Goal: Find specific page/section: Find specific page/section

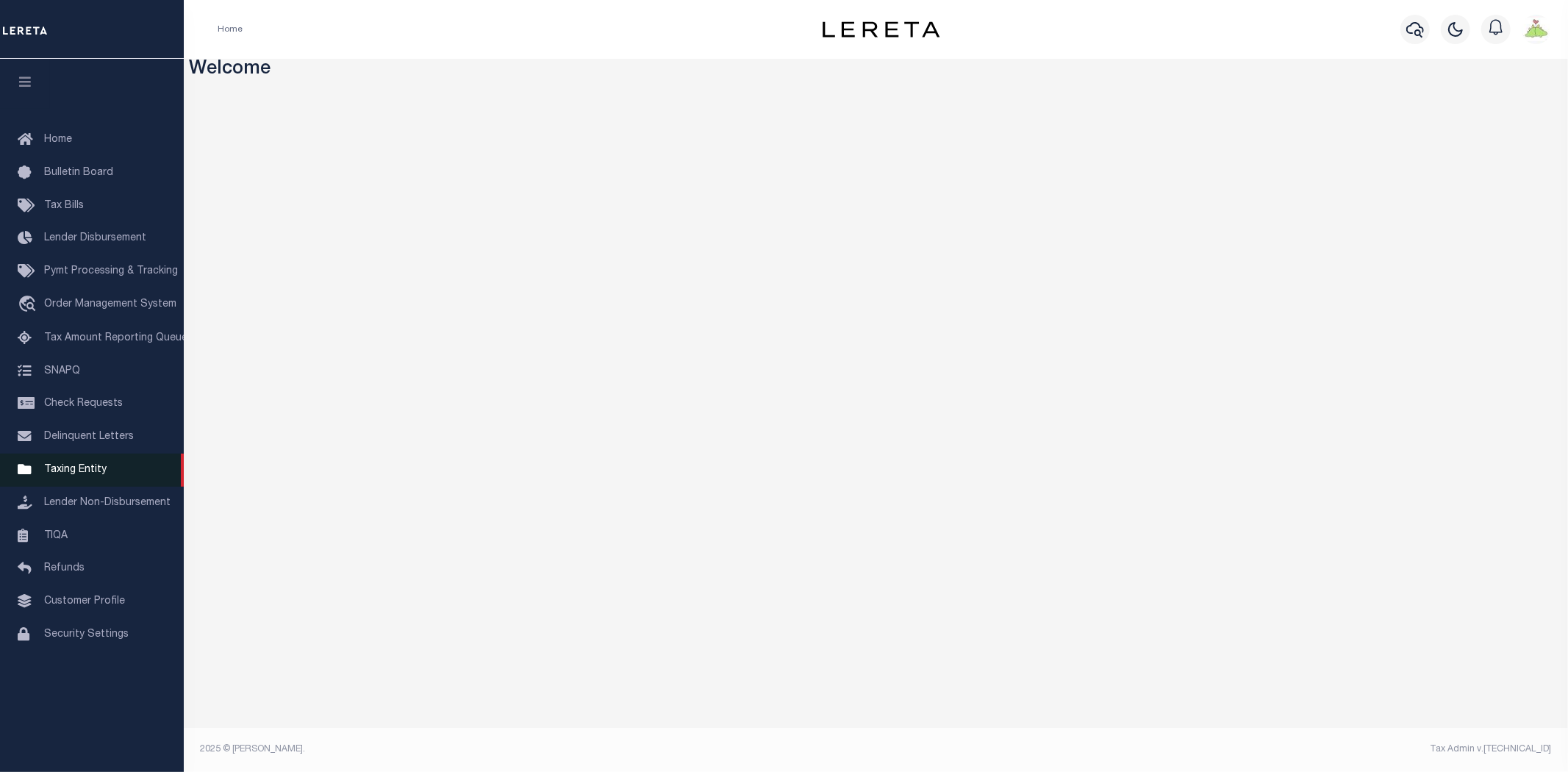
click at [69, 465] on span "Taxing Entity" at bounding box center [75, 469] width 62 height 10
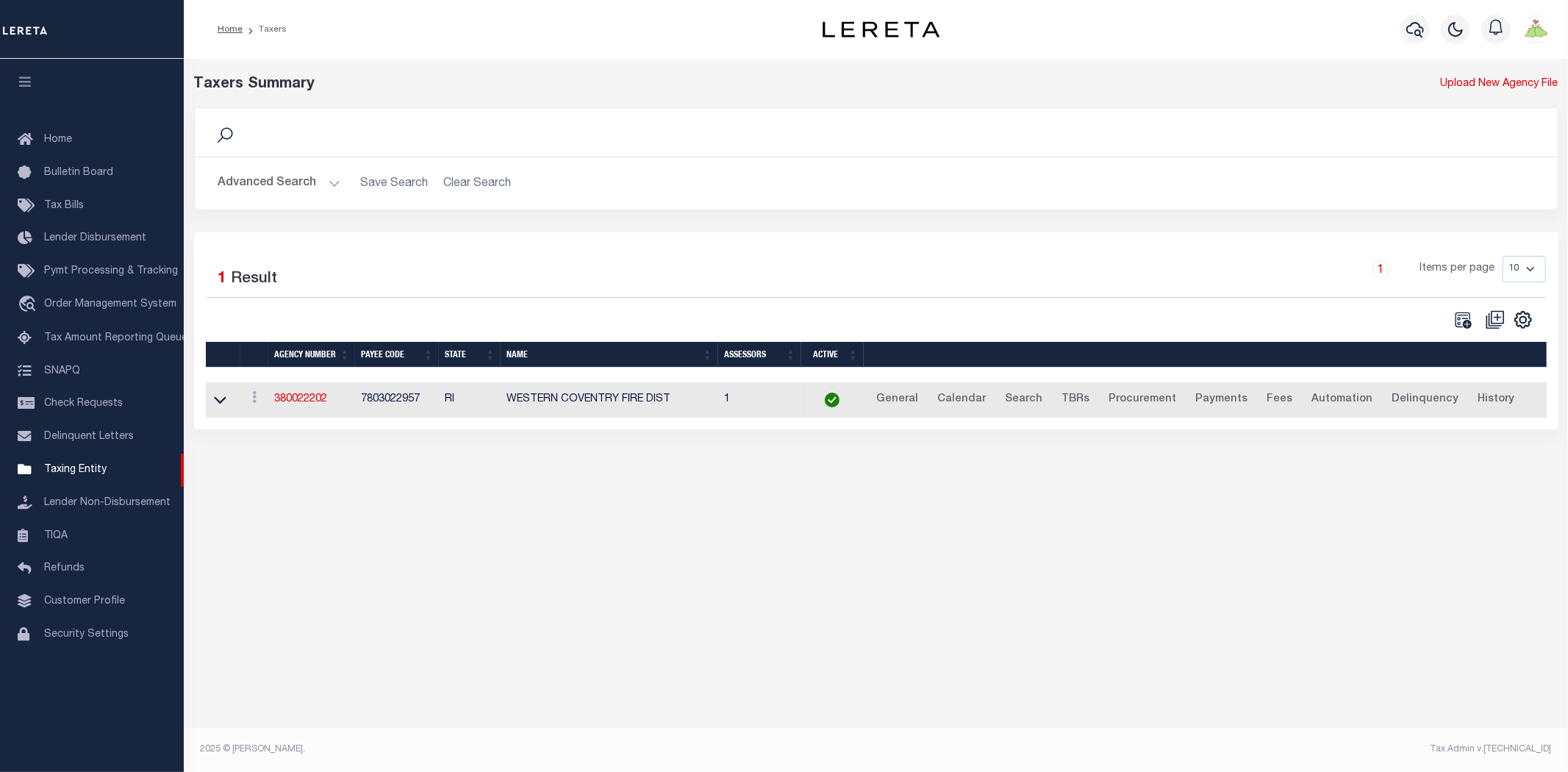
click at [269, 182] on button "Advanced Search" at bounding box center [279, 184] width 122 height 29
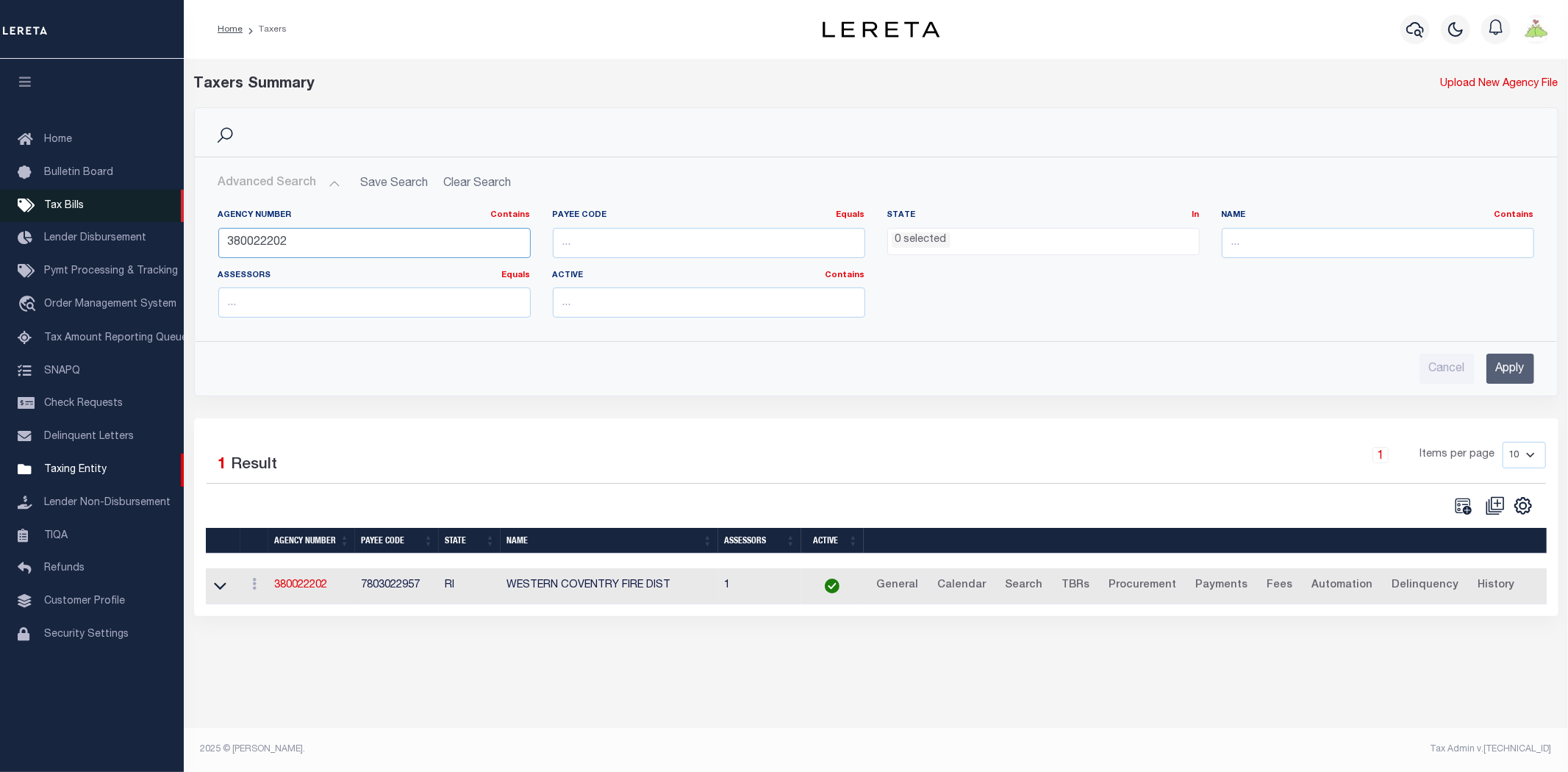
drag, startPoint x: 356, startPoint y: 237, endPoint x: 0, endPoint y: 207, distance: 357.3
click at [0, 207] on div "Home Taxers Profile" at bounding box center [784, 376] width 1568 height 753
type input "010550000"
click at [1509, 374] on input "Apply" at bounding box center [1510, 368] width 48 height 30
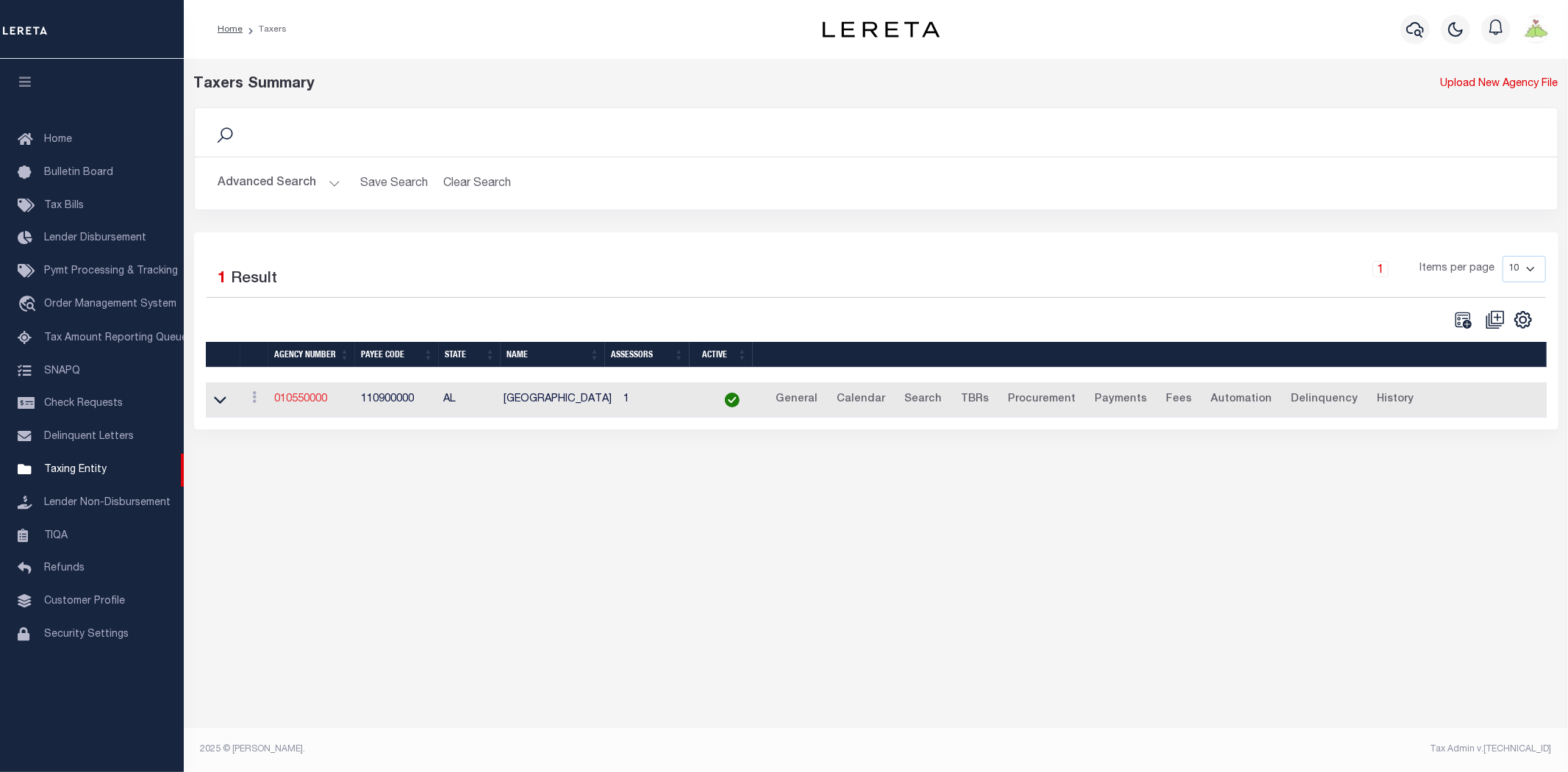
click at [286, 398] on link "010550000" at bounding box center [301, 399] width 53 height 10
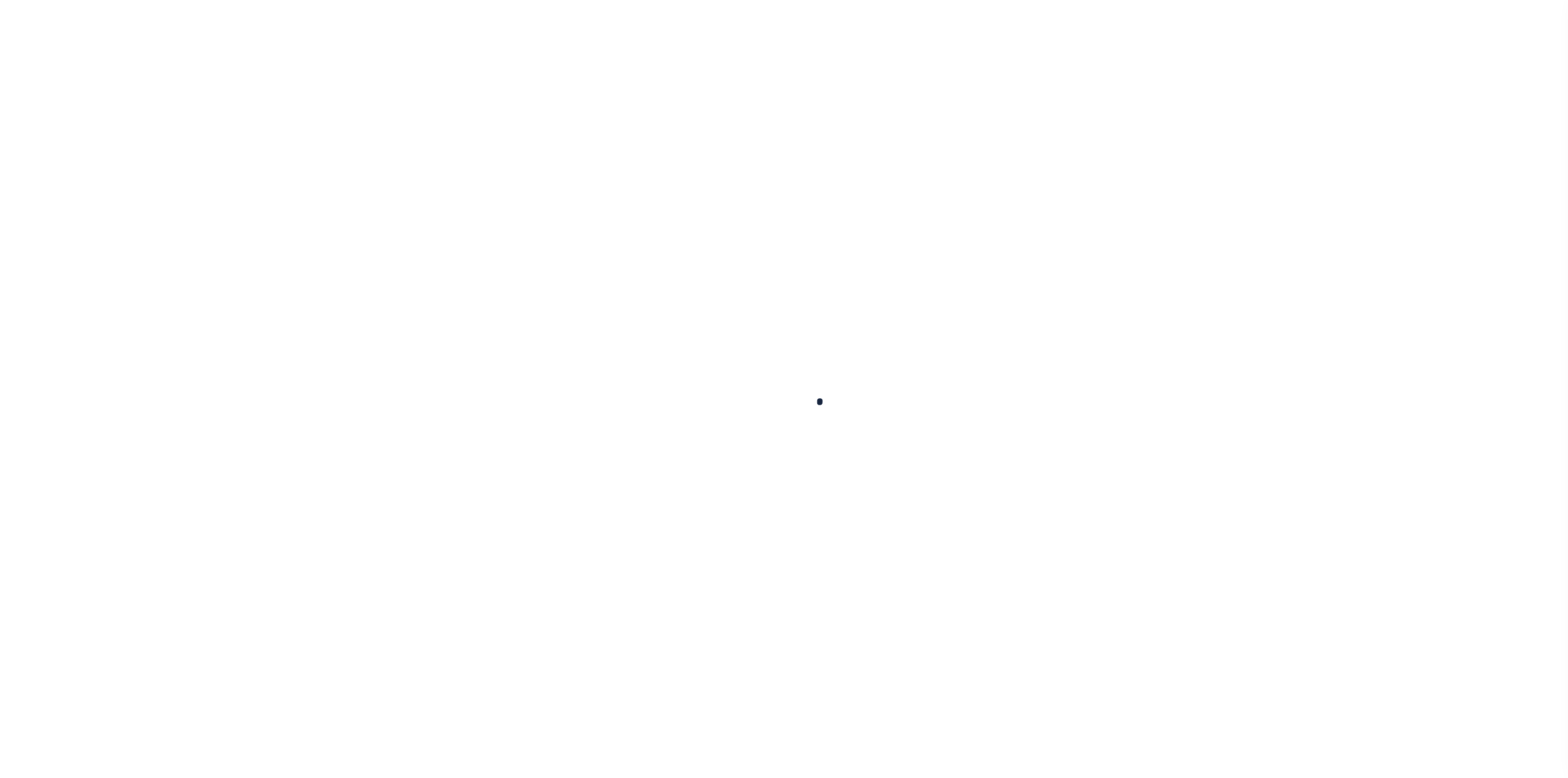
select select
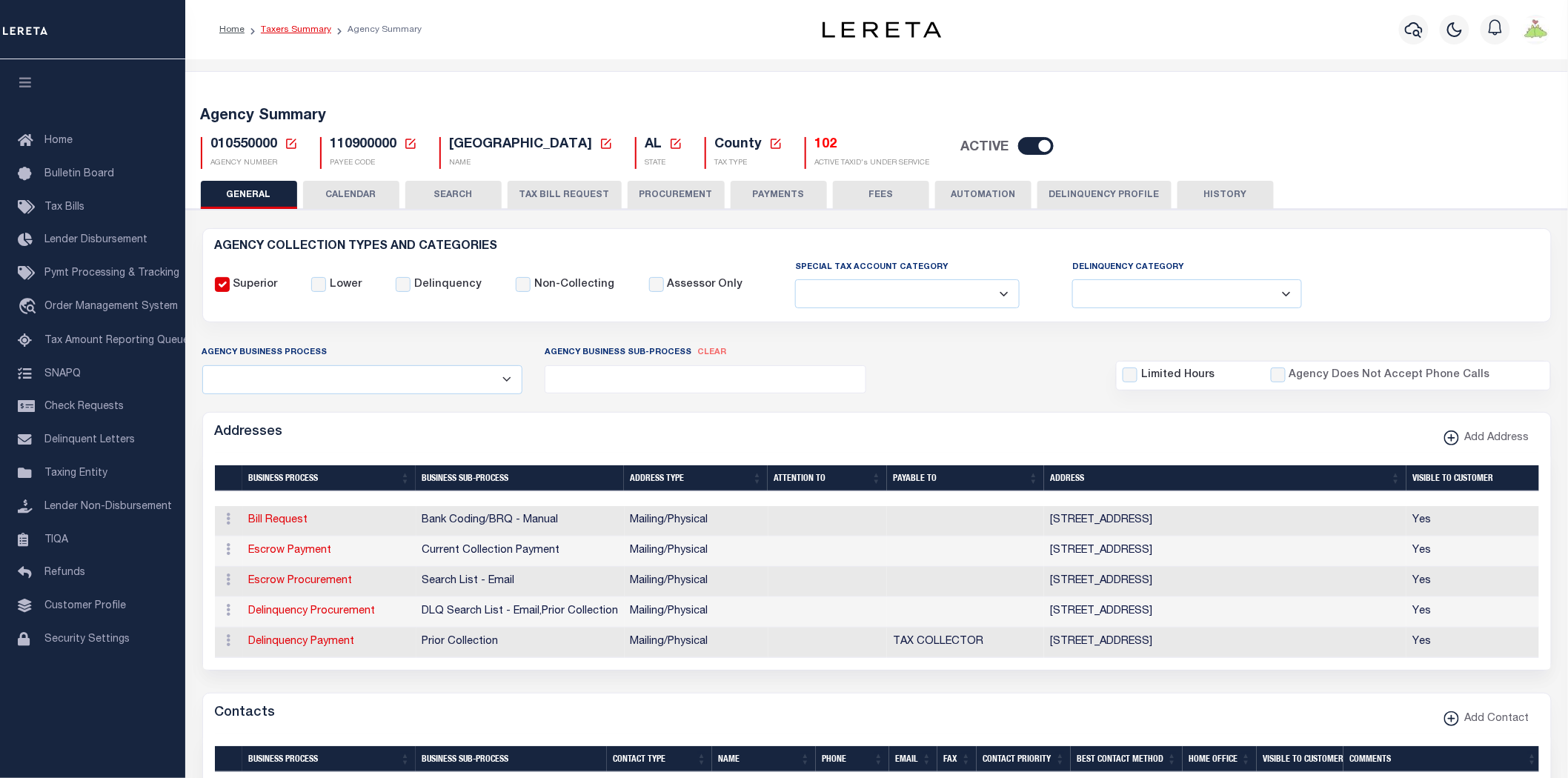
click at [278, 28] on link "Taxers Summary" at bounding box center [297, 29] width 71 height 9
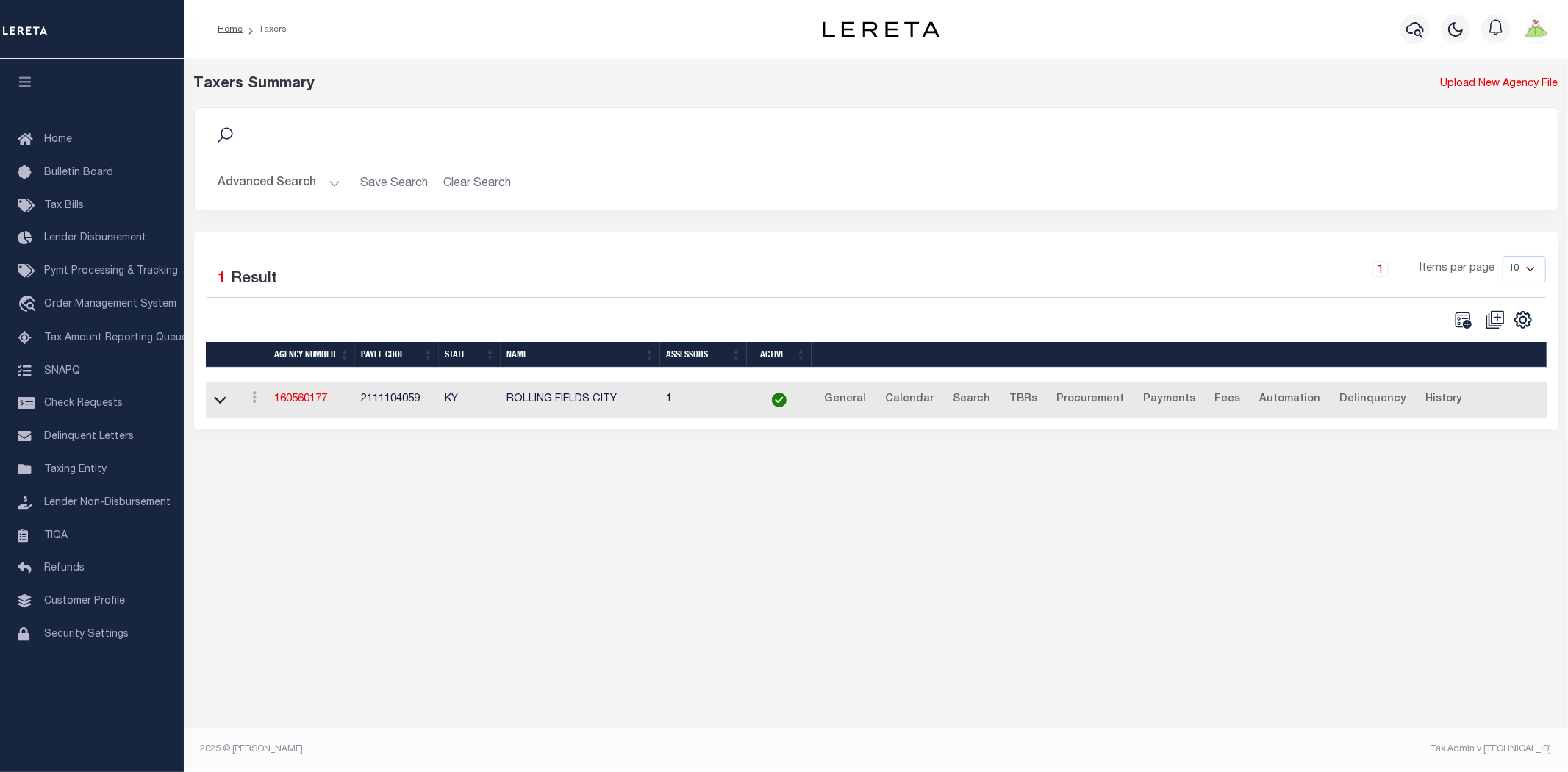
click at [278, 178] on button "Advanced Search" at bounding box center [279, 184] width 122 height 29
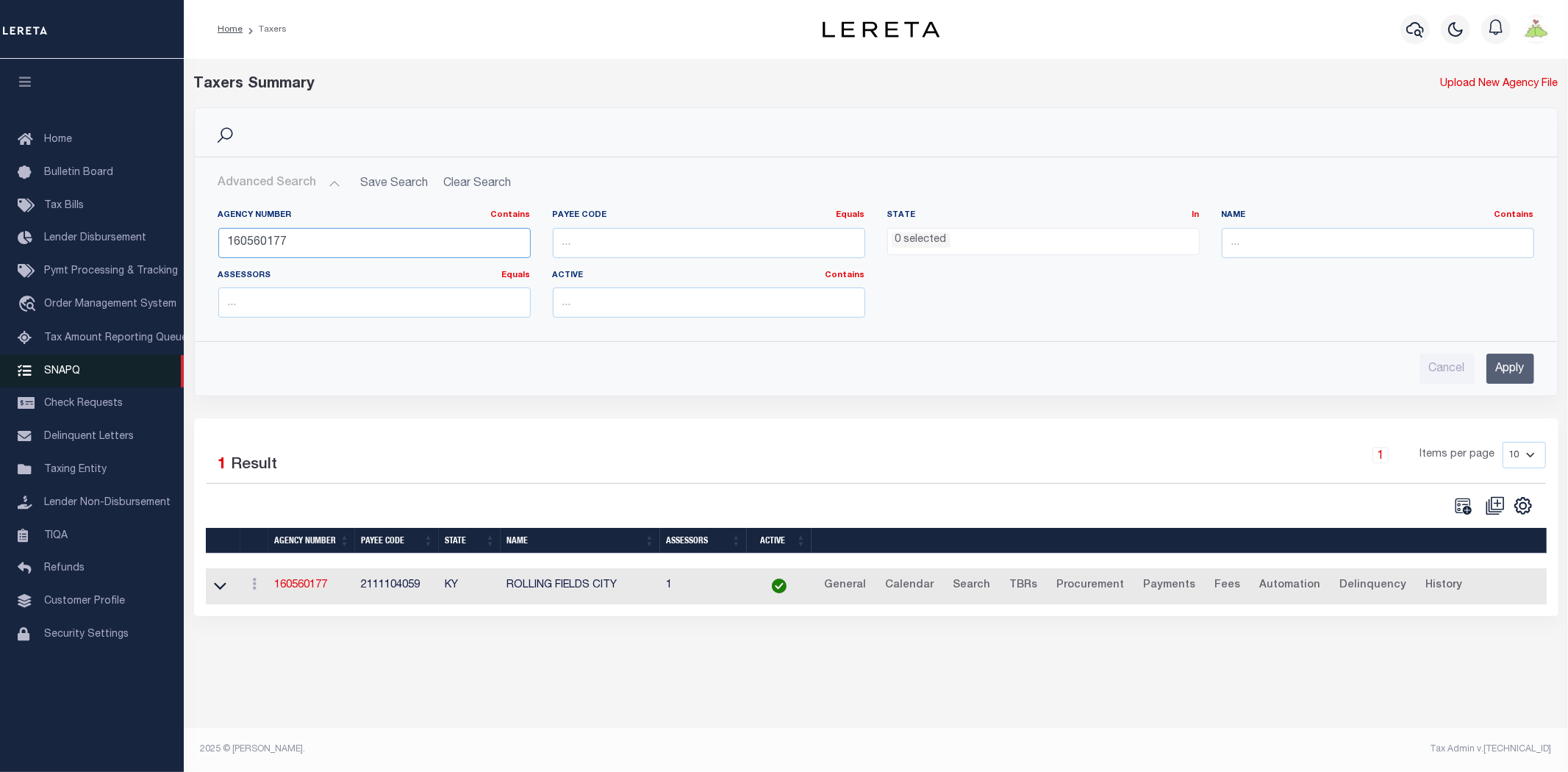
drag, startPoint x: 347, startPoint y: 241, endPoint x: 173, endPoint y: 378, distance: 221.5
click at [112, 228] on div "Home Taxers Profile" at bounding box center [784, 376] width 1568 height 753
type input "370270603"
click at [1535, 365] on div "Cancel Apply" at bounding box center [876, 362] width 1339 height 42
click at [1506, 365] on input "Apply" at bounding box center [1510, 368] width 48 height 30
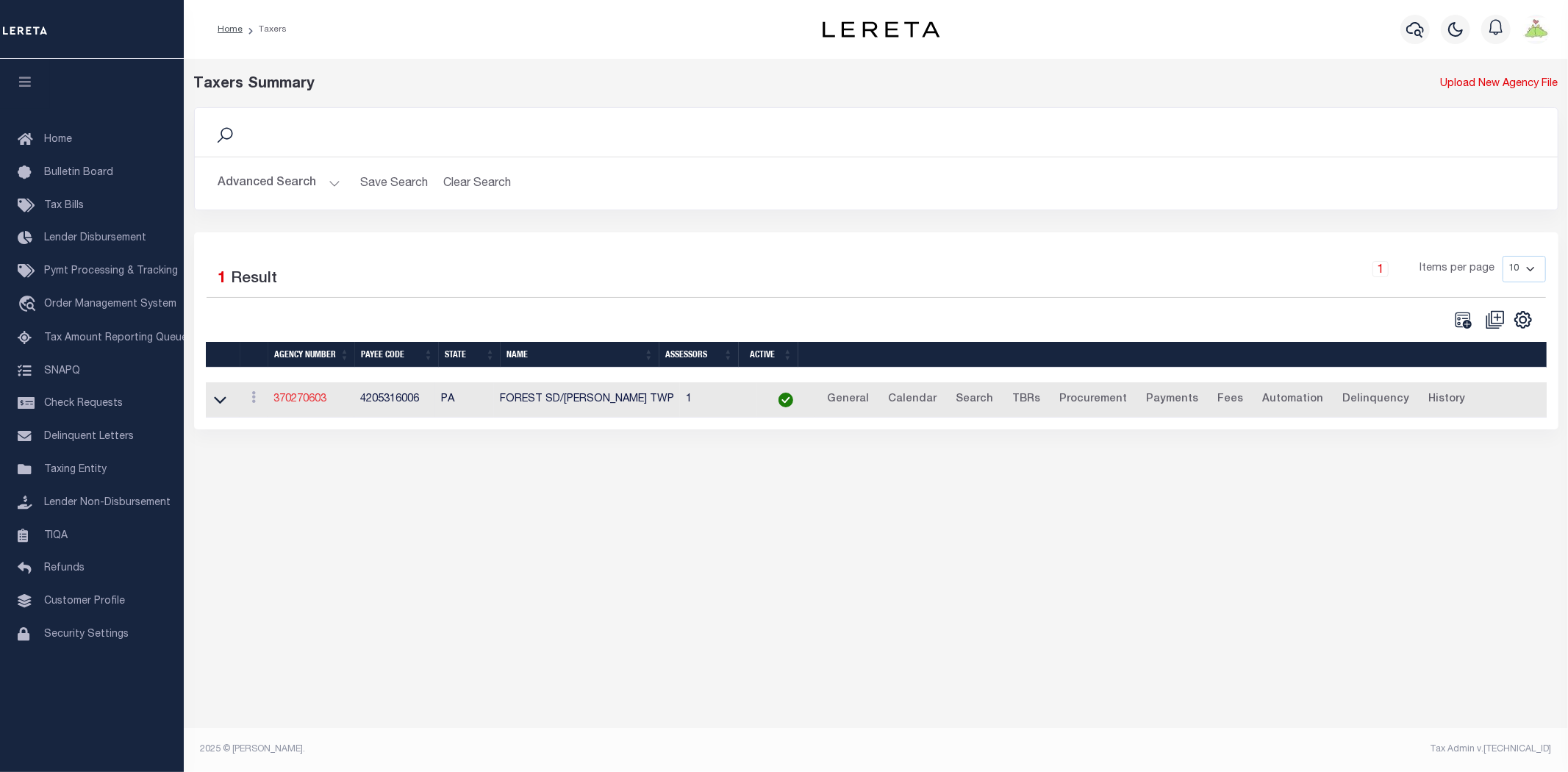
click at [302, 404] on link "370270603" at bounding box center [300, 399] width 53 height 10
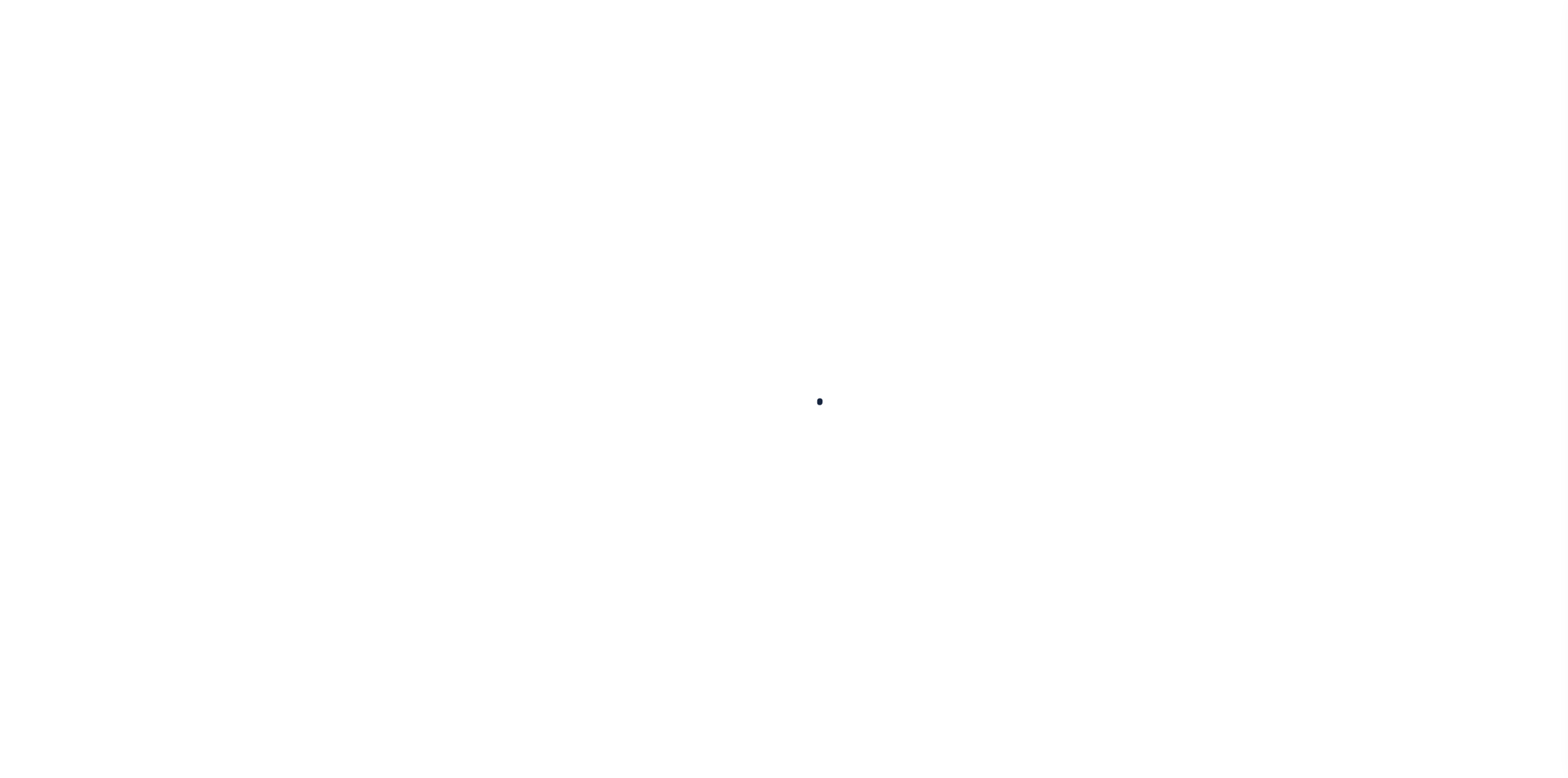
select select
checkbox input "false"
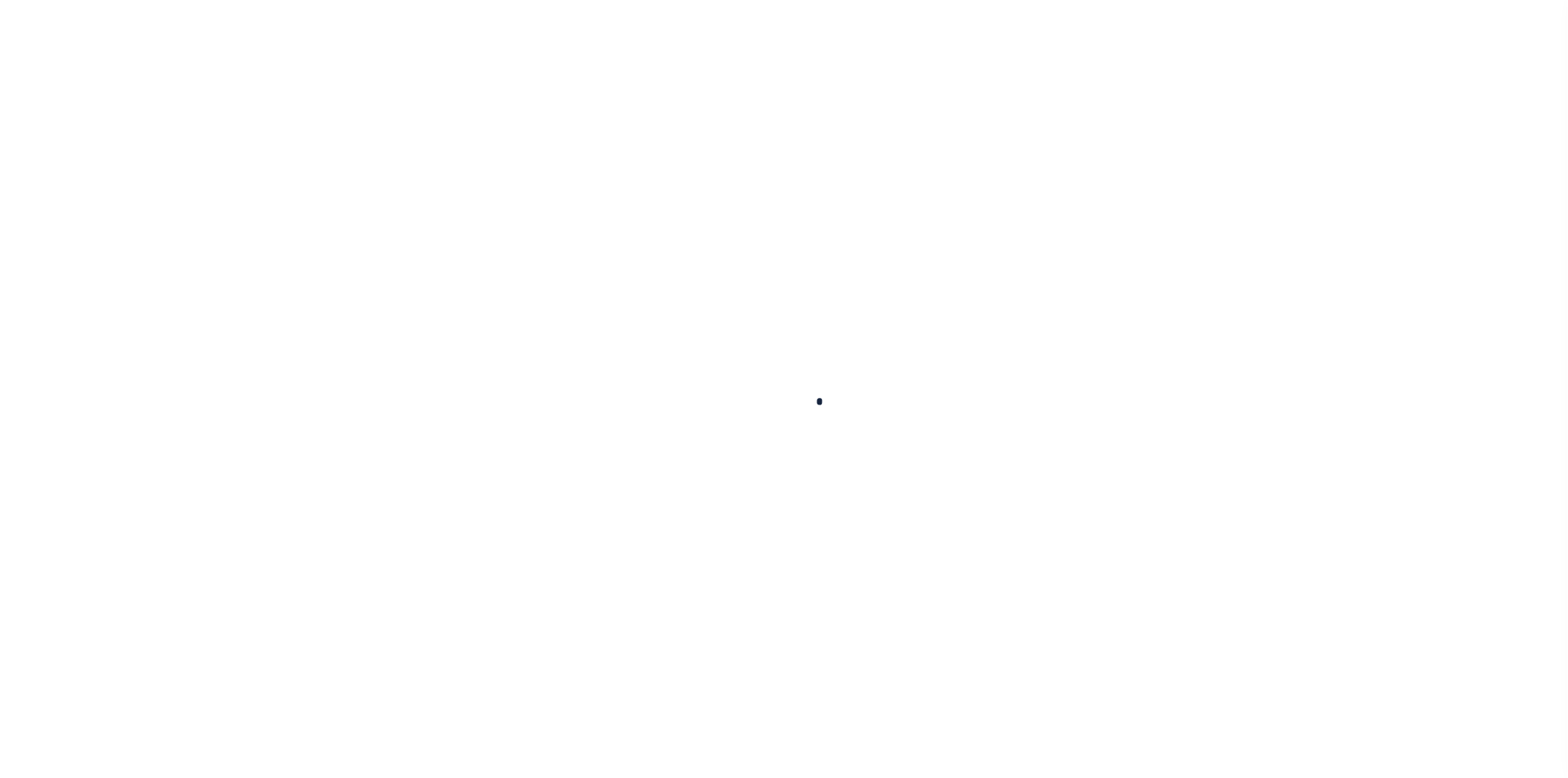
checkbox input "false"
type input "4205316006"
